Goal: Task Accomplishment & Management: Manage account settings

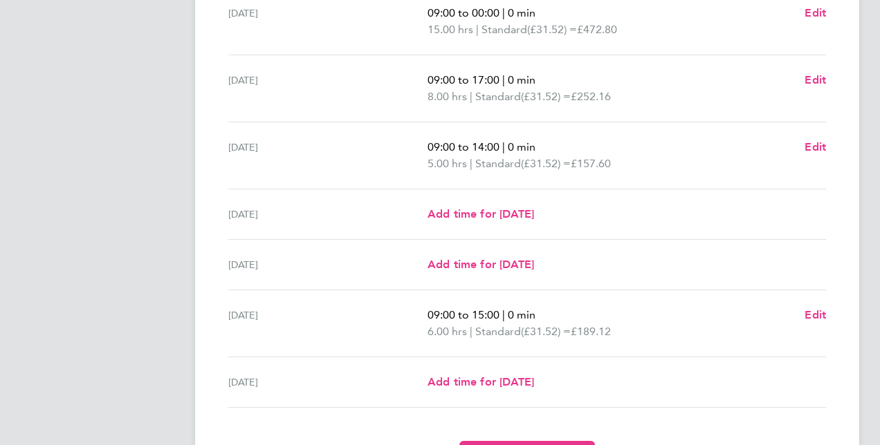
scroll to position [479, 0]
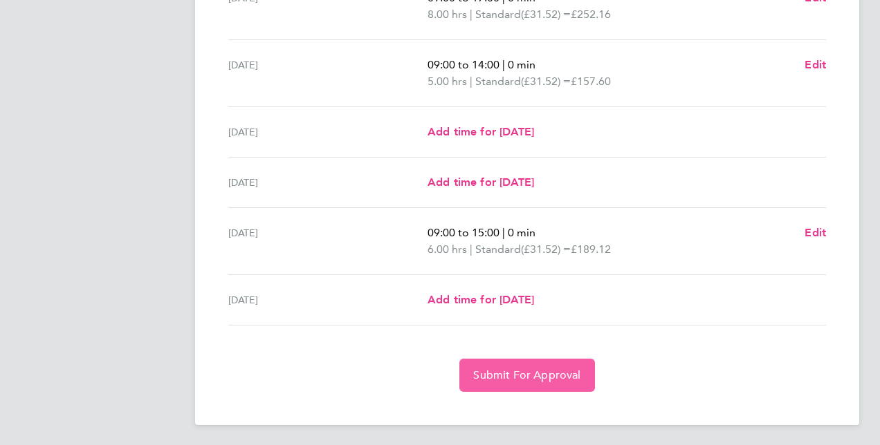
drag, startPoint x: 514, startPoint y: 379, endPoint x: 517, endPoint y: 371, distance: 8.4
click at [513, 379] on span "Submit For Approval" at bounding box center [526, 376] width 107 height 14
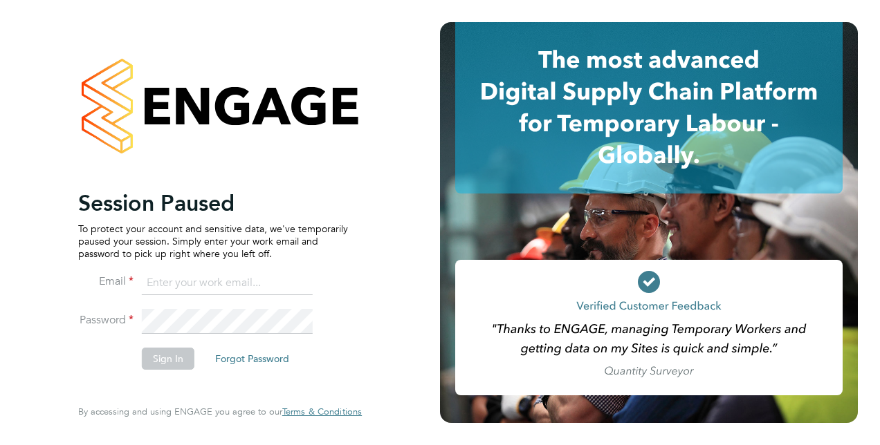
click at [277, 271] on input at bounding box center [227, 283] width 171 height 25
drag, startPoint x: 98, startPoint y: 245, endPoint x: 0, endPoint y: 225, distance: 99.6
click at [0, 229] on html "Session Paused To protect your account and sensitive data, we've temporarily pa…" at bounding box center [440, 222] width 880 height 445
type input "nicolenyamwiza@gmail.com"
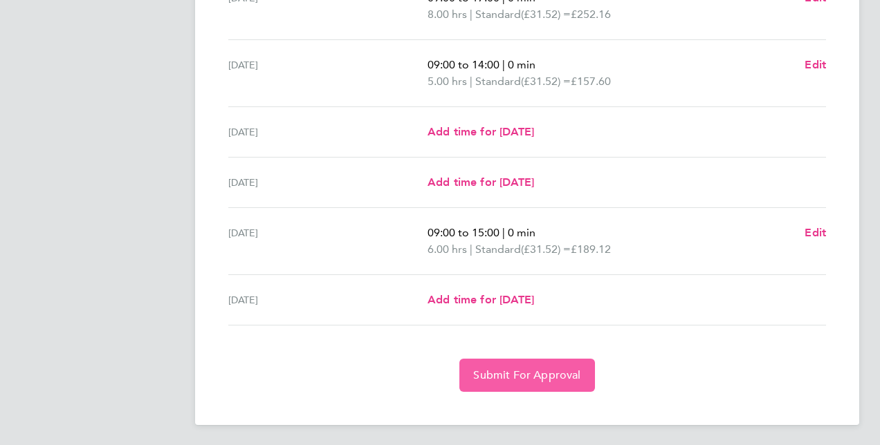
click at [540, 370] on span "Submit For Approval" at bounding box center [526, 376] width 107 height 14
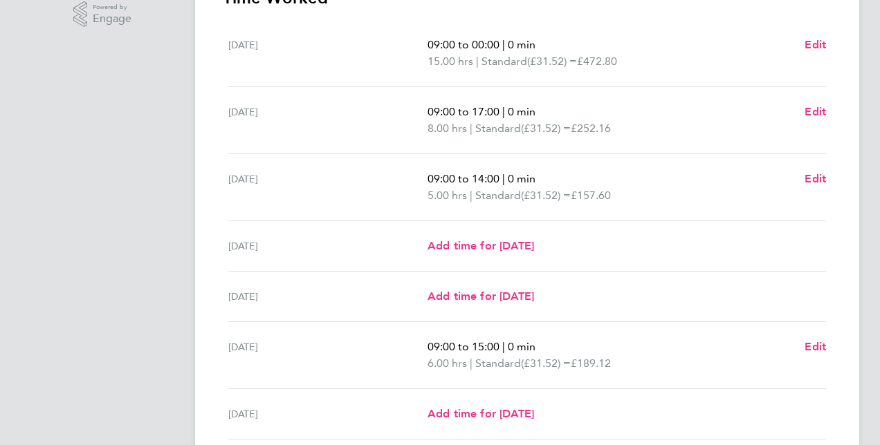
scroll to position [413, 0]
